Goal: Find specific page/section: Find specific page/section

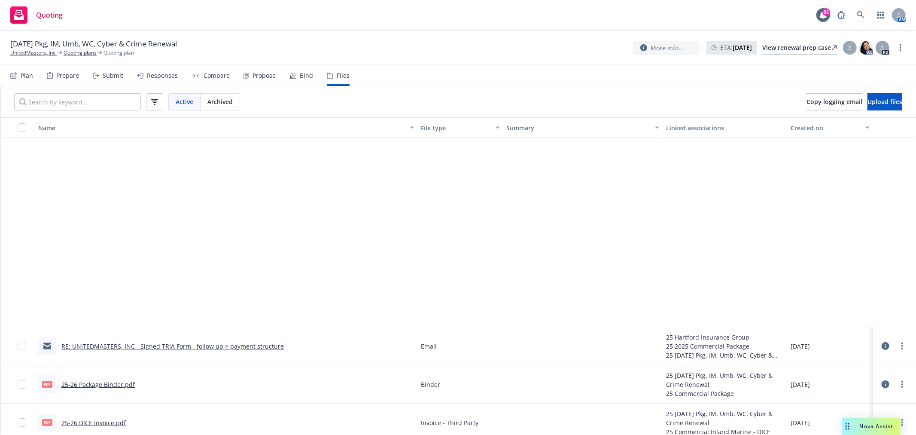
scroll to position [238, 0]
